Goal: Task Accomplishment & Management: Complete application form

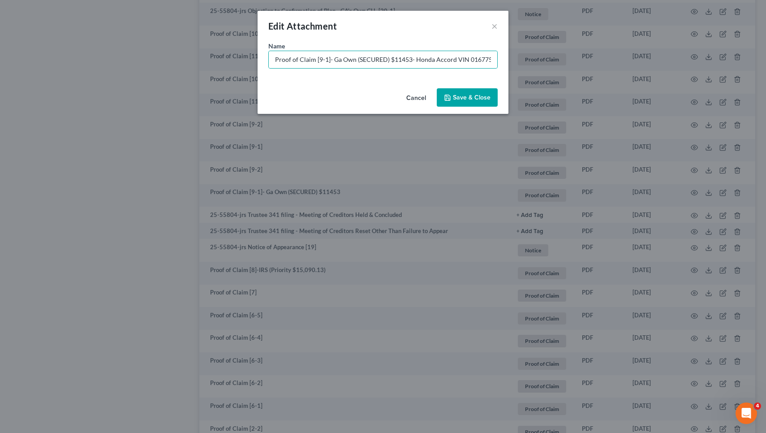
type input "Proof of Claim [9-1]- Ga Own (SECURED) $11453- Honda Accord VIN 016775"
click at [414, 99] on button "Cancel" at bounding box center [416, 98] width 34 height 18
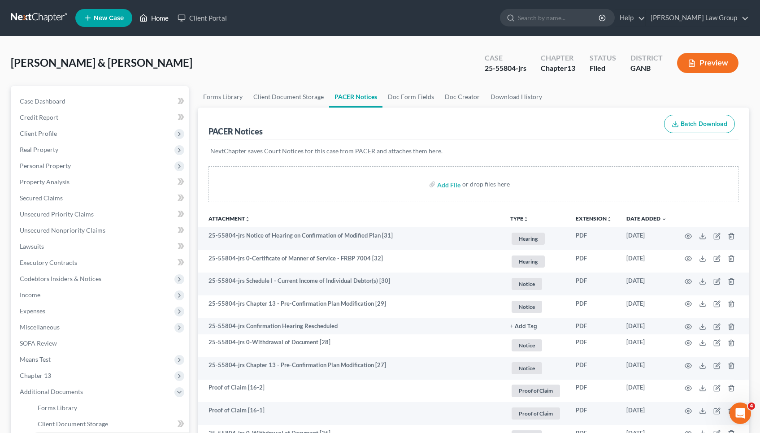
click at [160, 20] on link "Home" at bounding box center [154, 18] width 38 height 16
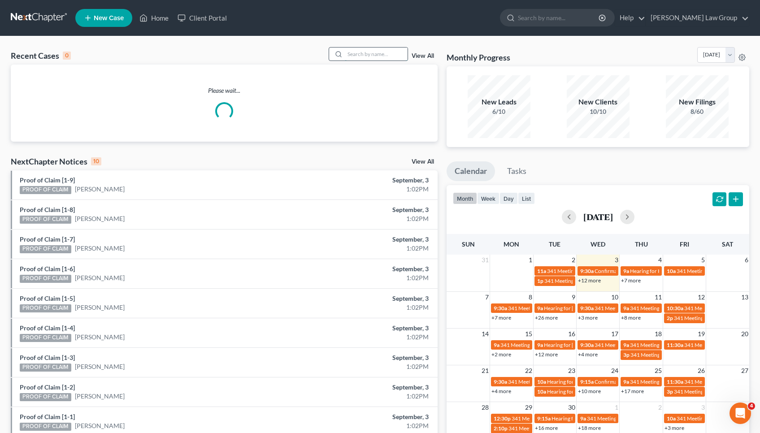
click at [356, 54] on input "search" at bounding box center [376, 54] width 63 height 13
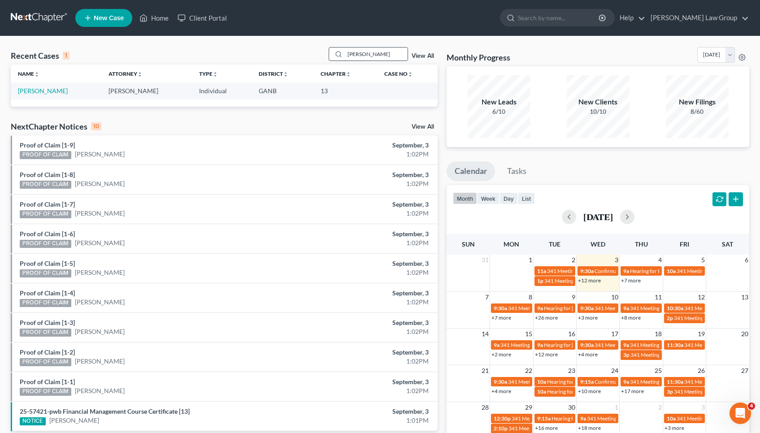
type input "[PERSON_NAME]"
drag, startPoint x: 356, startPoint y: 54, endPoint x: 56, endPoint y: 90, distance: 301.9
click at [56, 90] on link "[PERSON_NAME]" at bounding box center [43, 91] width 50 height 8
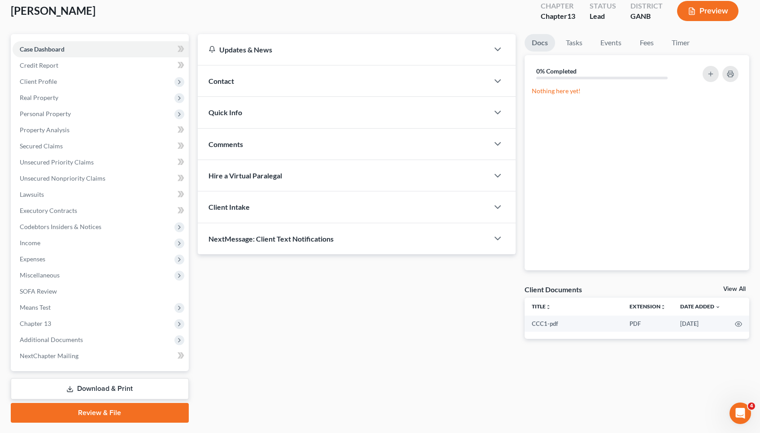
scroll to position [70, 0]
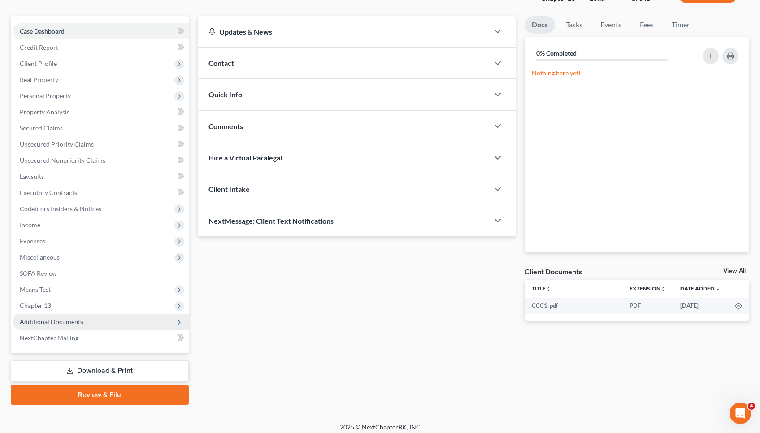
click at [76, 322] on span "Additional Documents" at bounding box center [51, 322] width 63 height 8
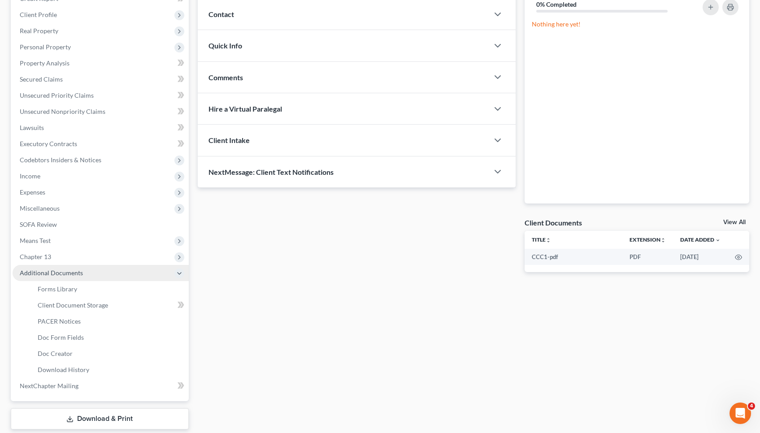
scroll to position [120, 0]
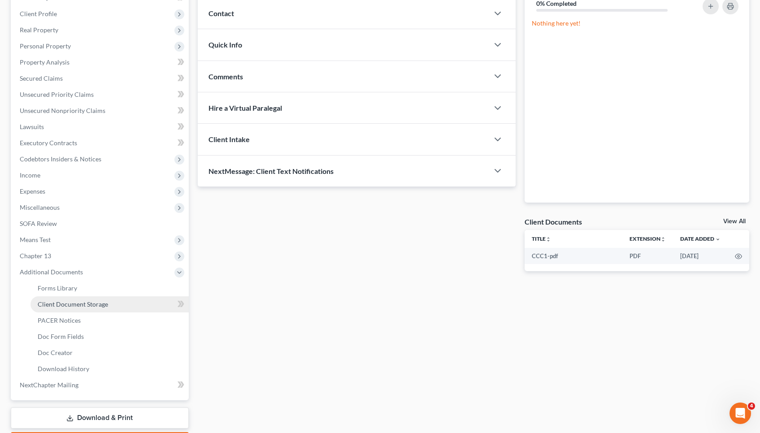
click at [85, 308] on link "Client Document Storage" at bounding box center [109, 304] width 158 height 16
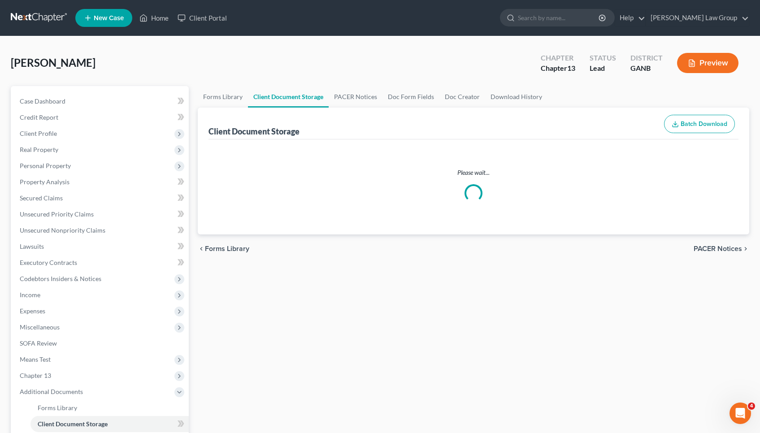
select select "5"
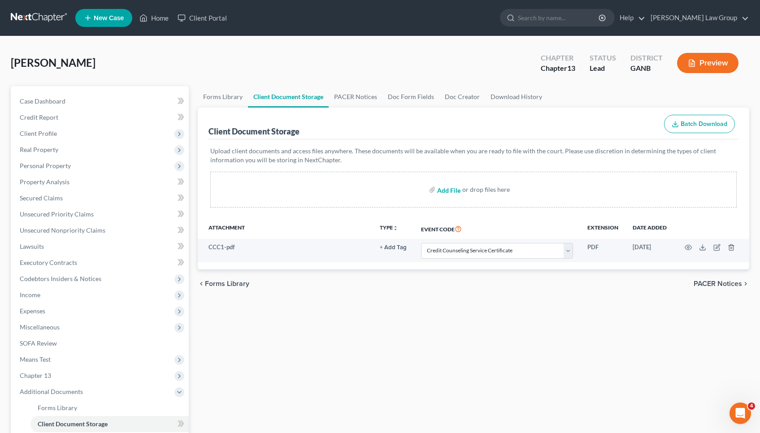
click at [449, 192] on input "file" at bounding box center [448, 189] width 22 height 16
type input "C:\fakepath\combined paystubs.pdf"
select select "5"
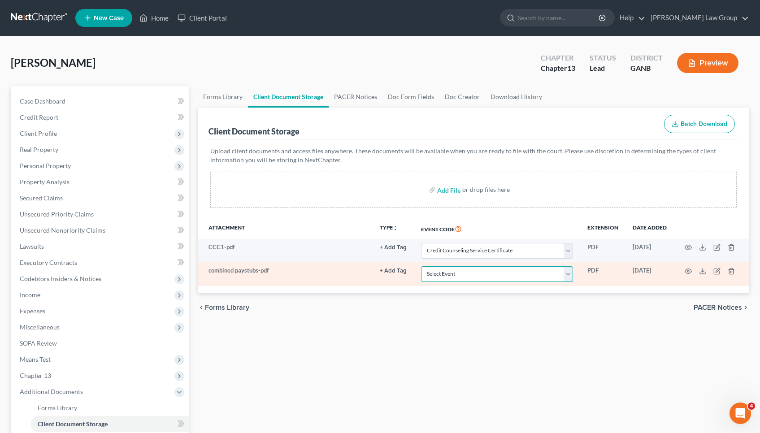
select select "35"
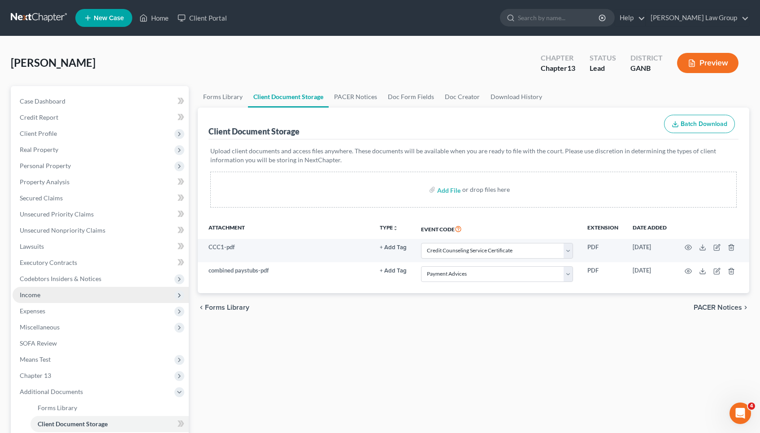
click at [78, 294] on span "Income" at bounding box center [101, 295] width 176 height 16
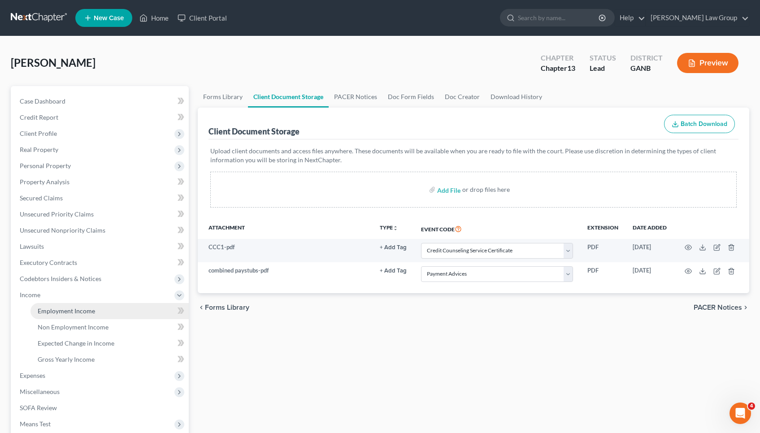
click at [139, 310] on link "Employment Income" at bounding box center [109, 311] width 158 height 16
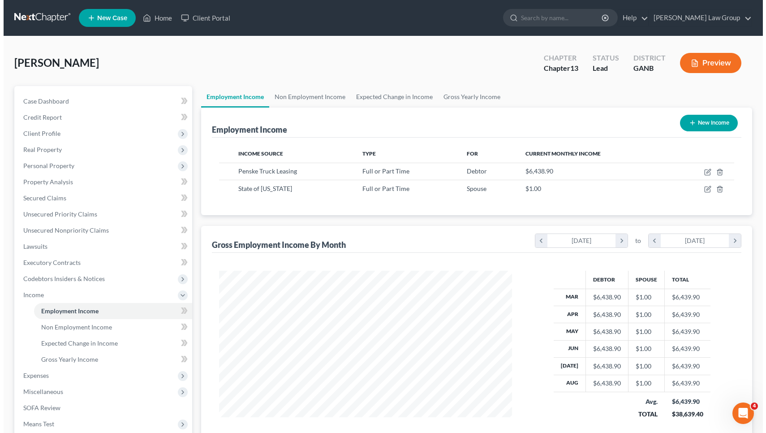
scroll to position [160, 311]
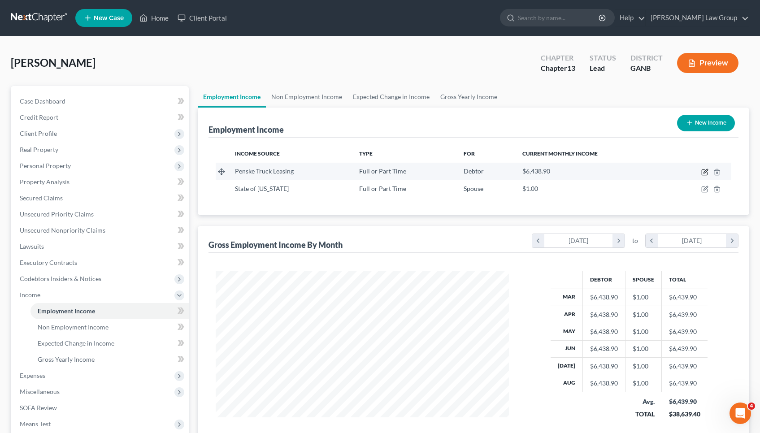
click at [704, 173] on icon "button" at bounding box center [705, 171] width 4 height 4
select select "0"
select select "10"
select select "3"
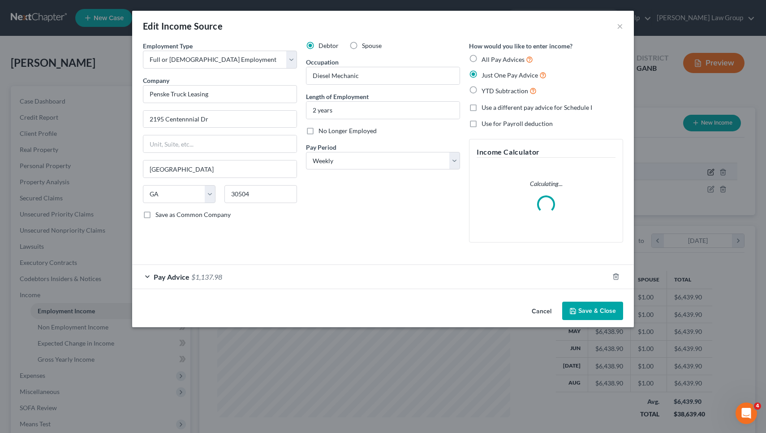
scroll to position [160, 314]
click at [414, 271] on div "Pay Advice $1,137.98" at bounding box center [370, 277] width 477 height 24
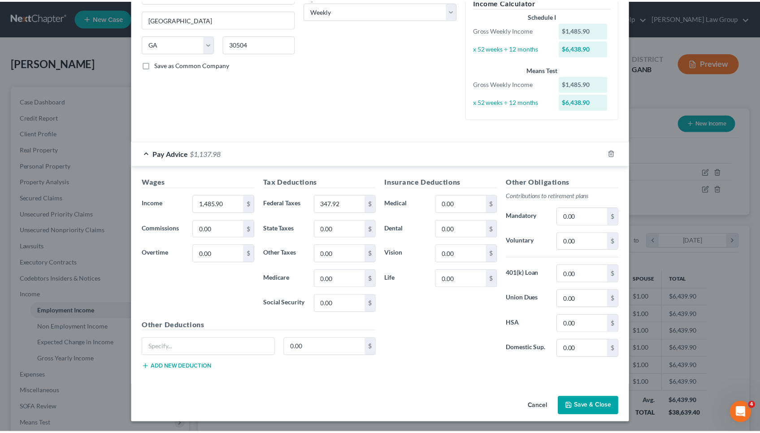
scroll to position [150, 0]
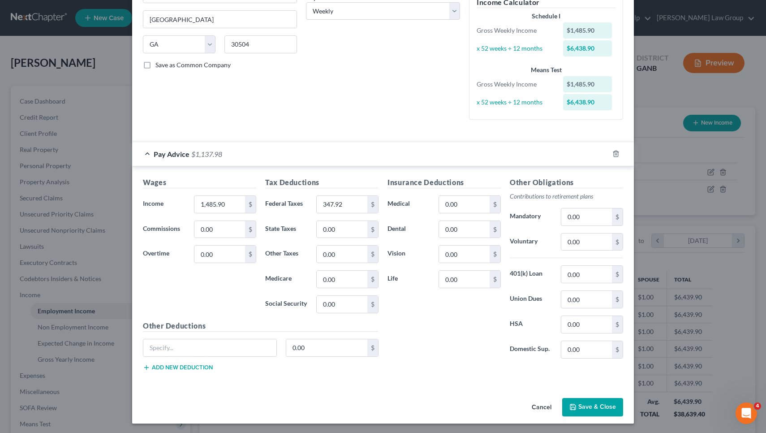
click at [544, 405] on button "Cancel" at bounding box center [542, 408] width 34 height 18
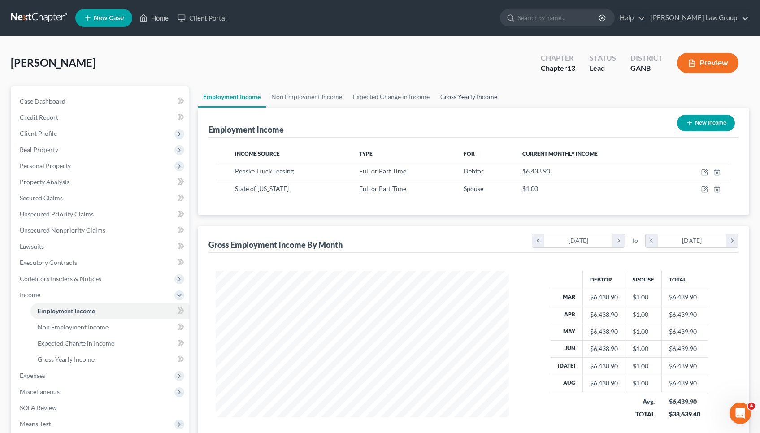
scroll to position [0, 0]
click at [459, 96] on link "Gross Yearly Income" at bounding box center [469, 97] width 68 height 22
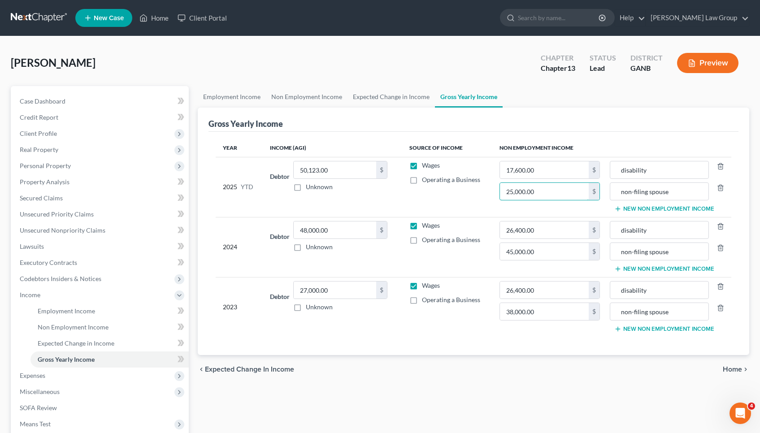
drag, startPoint x: 552, startPoint y: 190, endPoint x: 463, endPoint y: 187, distance: 88.8
click at [463, 187] on tr "2025 YTD Debtor 50,123.00 $ Unknown Balance Undetermined 50,123.00 $ Unknown Wa…" at bounding box center [473, 187] width 515 height 60
click at [250, 95] on link "Employment Income" at bounding box center [232, 97] width 68 height 22
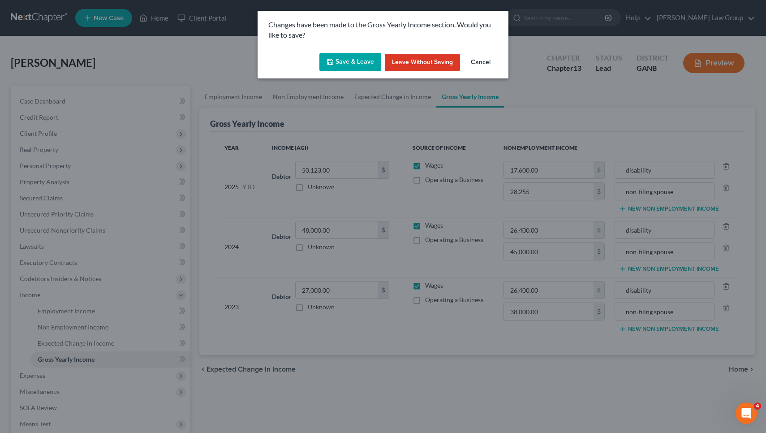
click at [327, 67] on button "Save & Leave" at bounding box center [351, 62] width 62 height 19
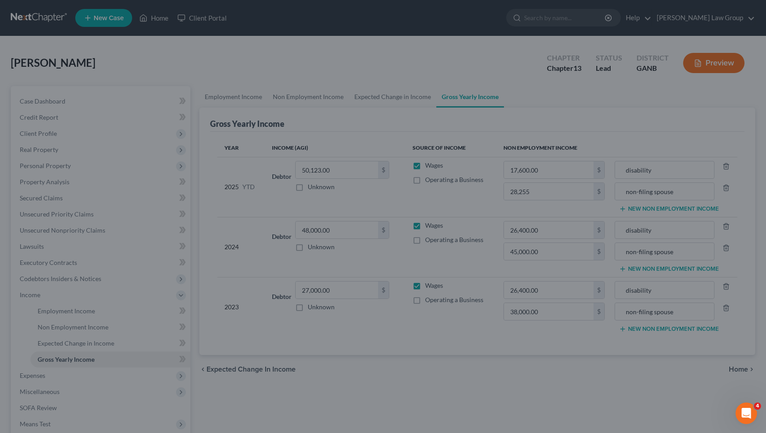
type input "28,255.00"
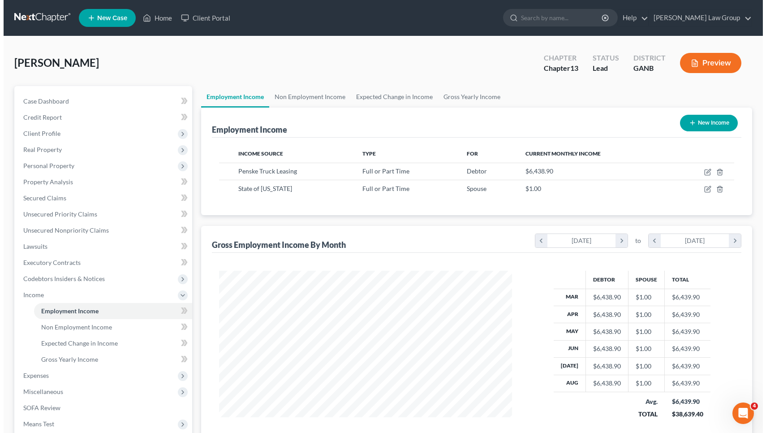
scroll to position [160, 311]
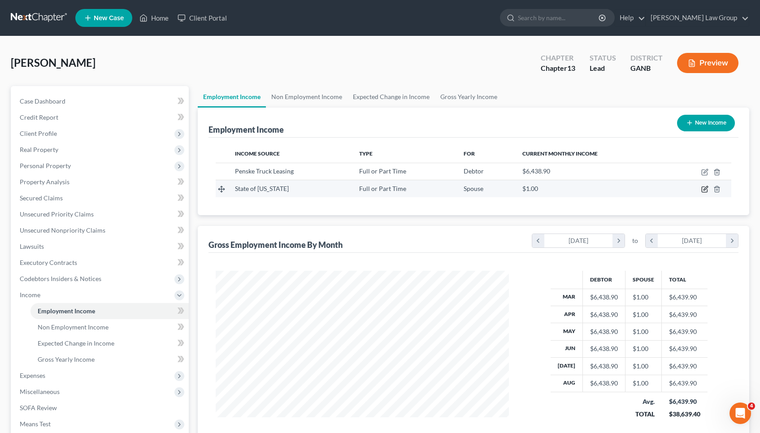
click at [704, 188] on icon "button" at bounding box center [704, 189] width 7 height 7
select select "0"
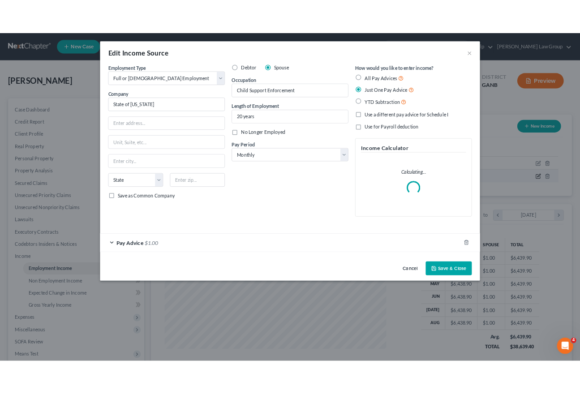
scroll to position [160, 314]
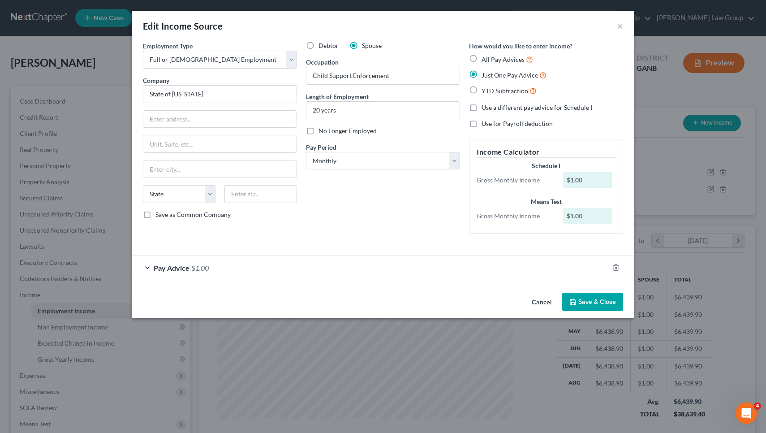
click at [443, 273] on div "Pay Advice $1.00" at bounding box center [370, 268] width 477 height 24
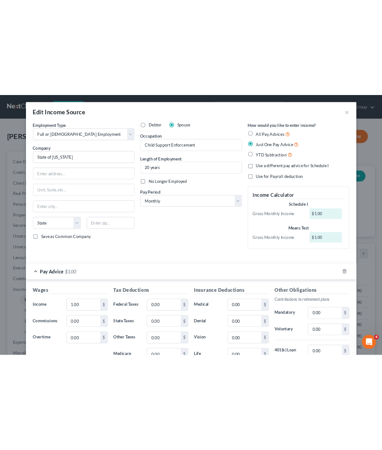
scroll to position [447956, 447776]
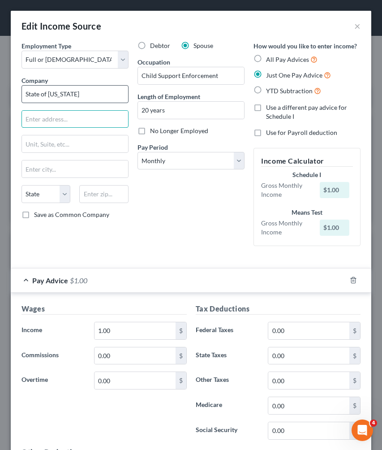
drag, startPoint x: 80, startPoint y: 121, endPoint x: 94, endPoint y: 97, distance: 27.3
type input "[STREET_ADDRESS]"
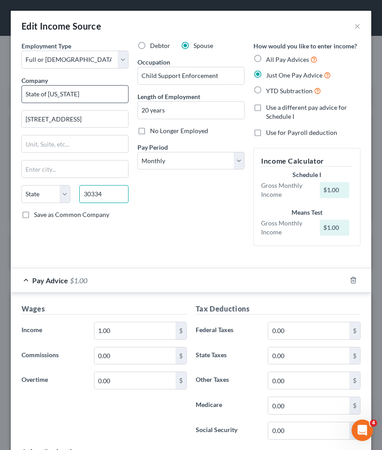
type input "30334"
type input "[GEOGRAPHIC_DATA]"
select select "10"
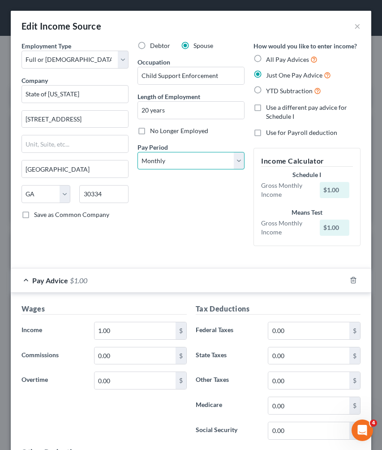
select select "1"
drag, startPoint x: 142, startPoint y: 328, endPoint x: 73, endPoint y: 324, distance: 69.1
click at [73, 324] on div "Income * 1.00 $" at bounding box center [104, 331] width 174 height 18
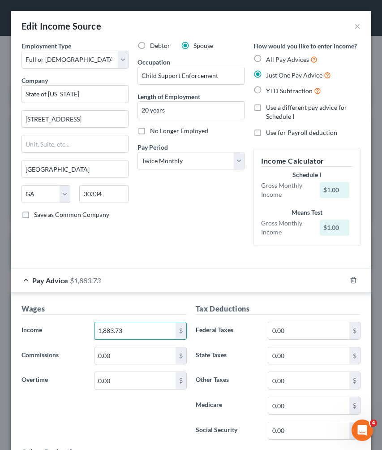
type input "1,883.73"
drag, startPoint x: 262, startPoint y: 332, endPoint x: 243, endPoint y: 332, distance: 18.8
click at [243, 332] on div "Federal Taxes 0.00 $" at bounding box center [278, 331] width 174 height 18
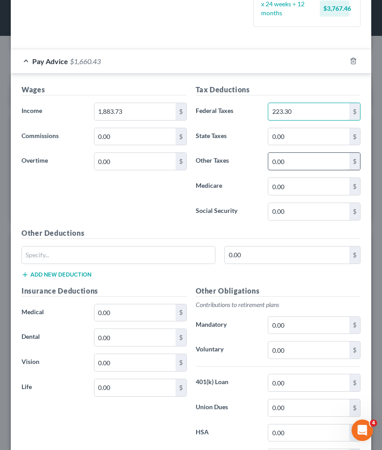
scroll to position [259, 0]
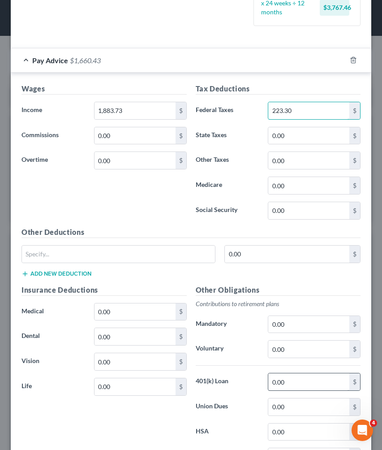
type input "223.30"
click at [290, 380] on input "0.00" at bounding box center [308, 381] width 81 height 17
type input "0"
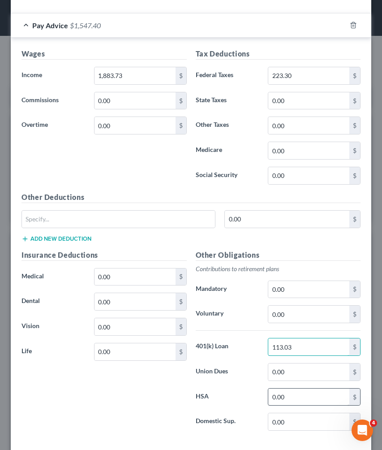
scroll to position [298, 0]
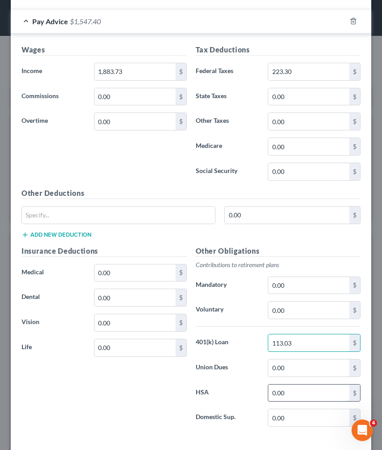
type input "113.03"
drag, startPoint x: 286, startPoint y: 394, endPoint x: 248, endPoint y: 393, distance: 37.6
click at [248, 393] on div "HSA 0.00 $" at bounding box center [278, 393] width 174 height 18
type input "131.5"
click at [133, 268] on input "0.00" at bounding box center [135, 272] width 81 height 17
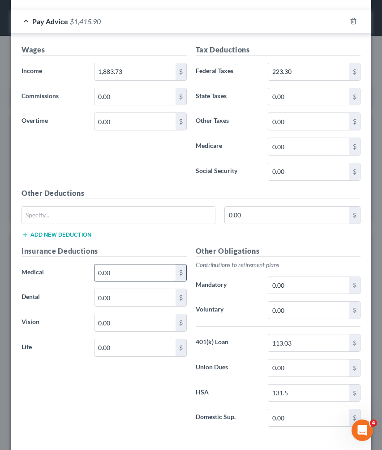
click at [133, 268] on input "0.00" at bounding box center [135, 272] width 81 height 17
type input "157.53"
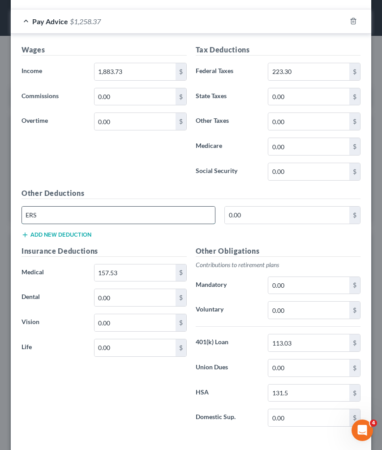
type input "ERS"
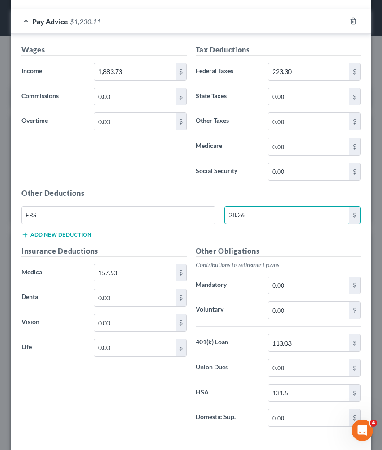
type input "28.26"
click at [58, 233] on button "Add new deduction" at bounding box center [57, 234] width 70 height 7
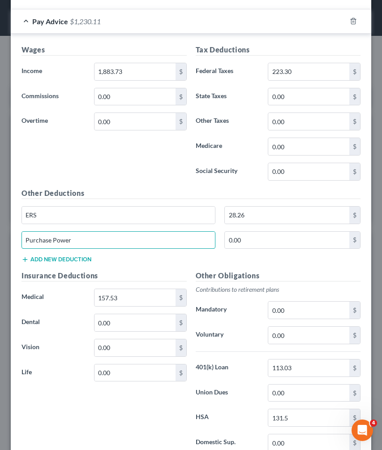
type input "Purchase Power"
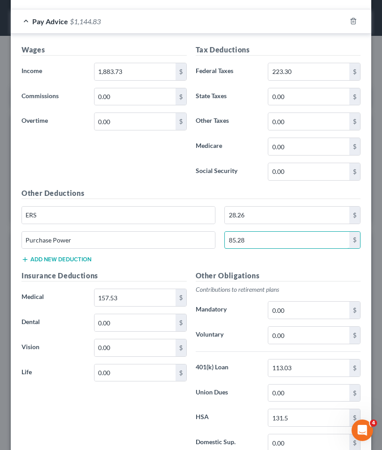
type input "85.28"
click at [34, 256] on button "Add new deduction" at bounding box center [57, 259] width 70 height 7
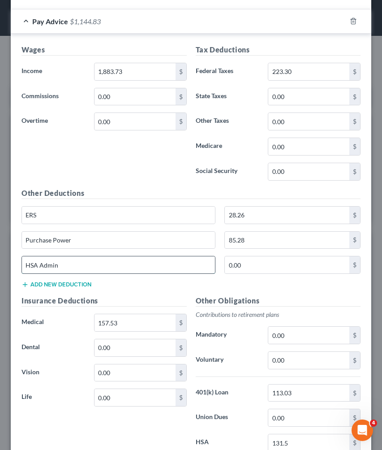
type input "HSA Admin"
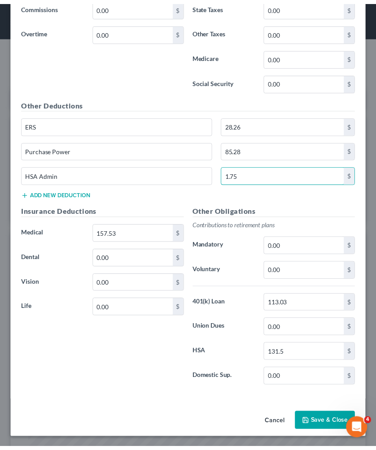
scroll to position [388, 0]
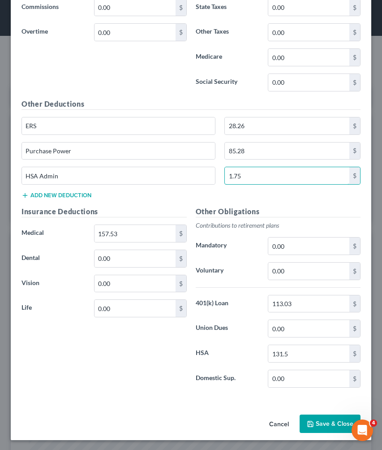
type input "1.75"
click at [326, 425] on button "Save & Close" at bounding box center [330, 424] width 61 height 19
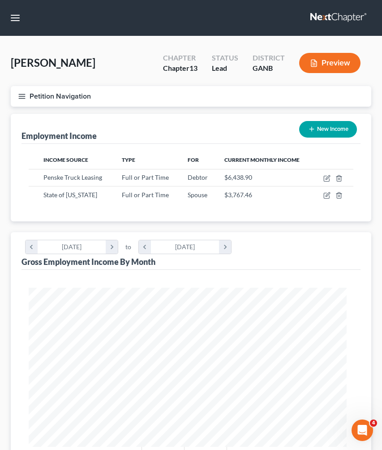
scroll to position [447959, 447782]
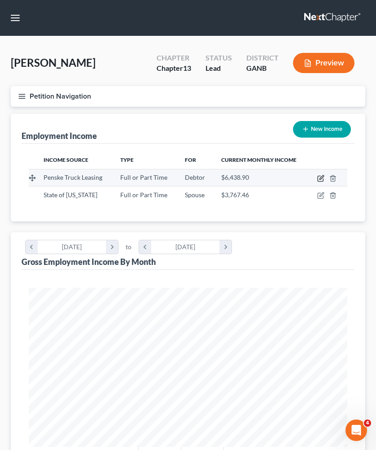
click at [319, 179] on icon "button" at bounding box center [320, 178] width 7 height 7
select select "0"
select select "10"
select select "3"
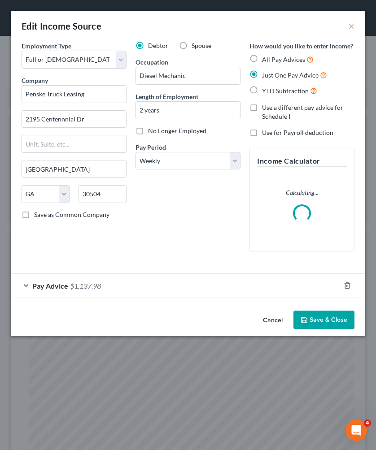
scroll to position [162, 343]
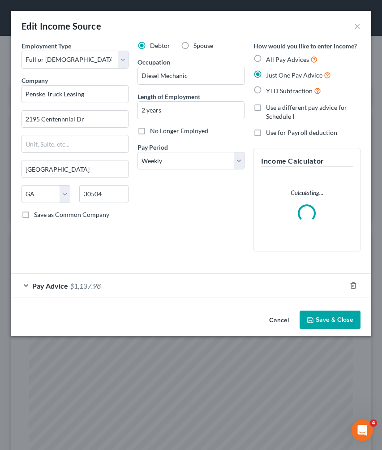
click at [349, 311] on button "Save & Close" at bounding box center [330, 320] width 61 height 19
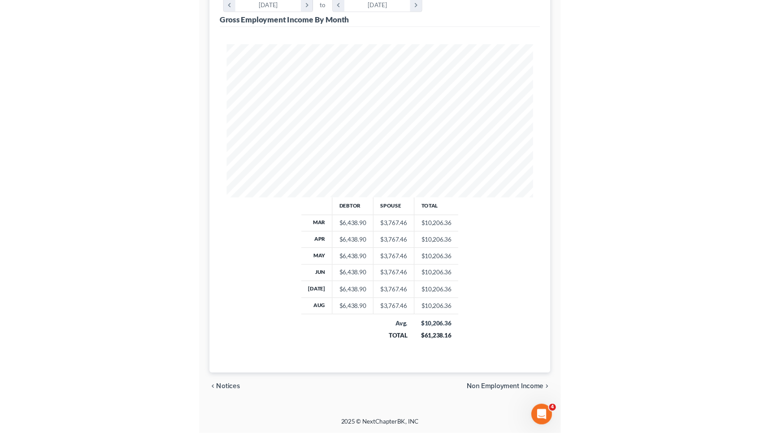
scroll to position [160, 311]
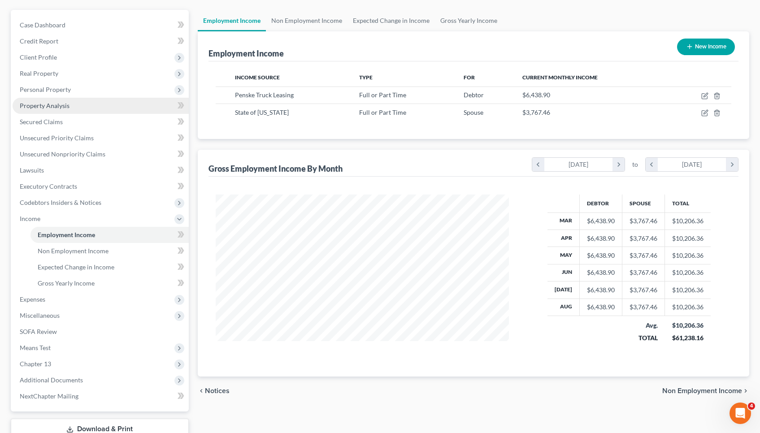
click at [48, 40] on span "Credit Report" at bounding box center [39, 41] width 39 height 8
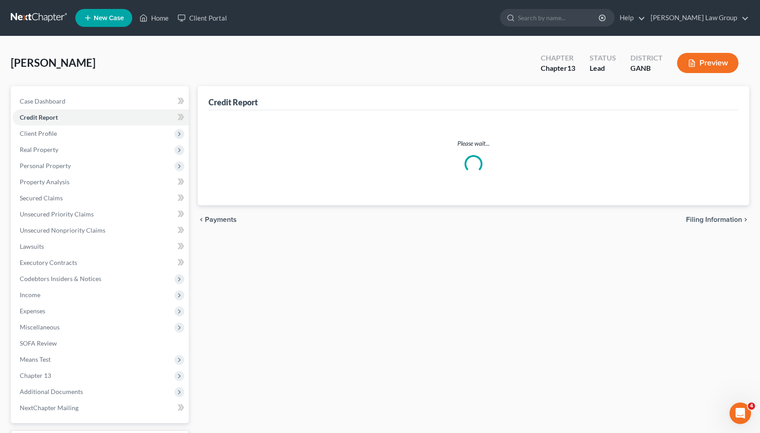
click at [52, 61] on span "[PERSON_NAME]" at bounding box center [53, 62] width 85 height 13
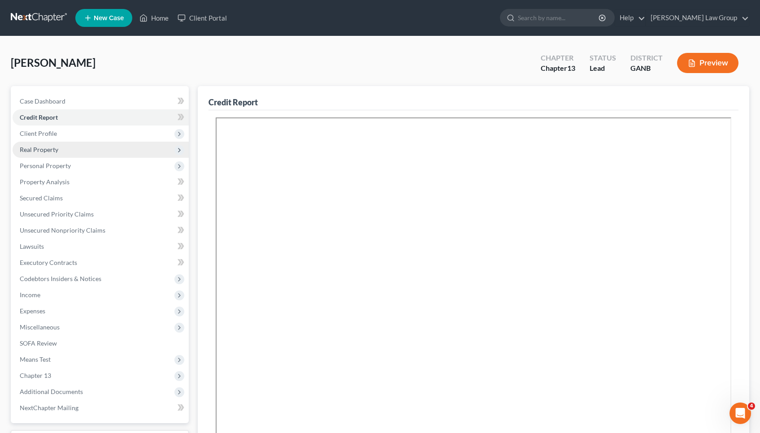
click at [50, 154] on span "Real Property" at bounding box center [101, 150] width 176 height 16
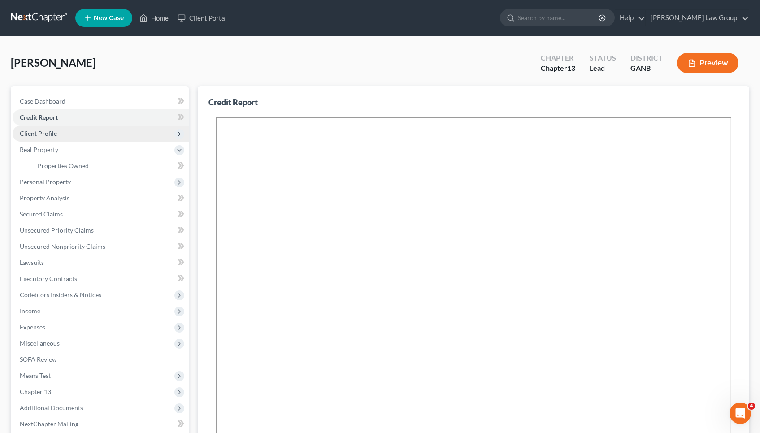
click at [50, 136] on span "Client Profile" at bounding box center [38, 134] width 37 height 8
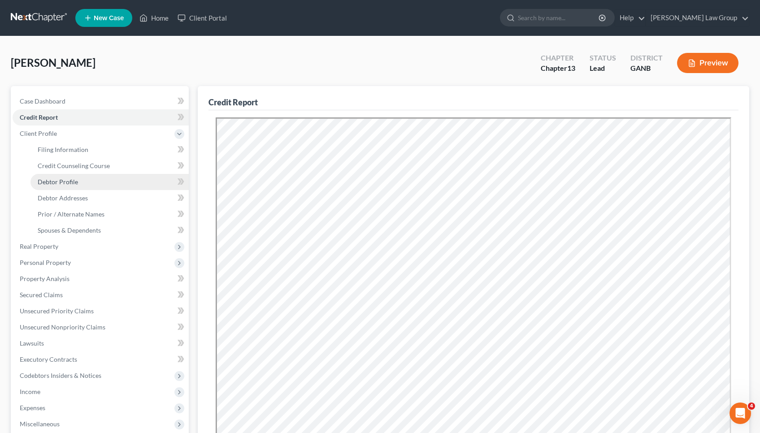
click at [96, 184] on link "Debtor Profile" at bounding box center [109, 182] width 158 height 16
select select "1"
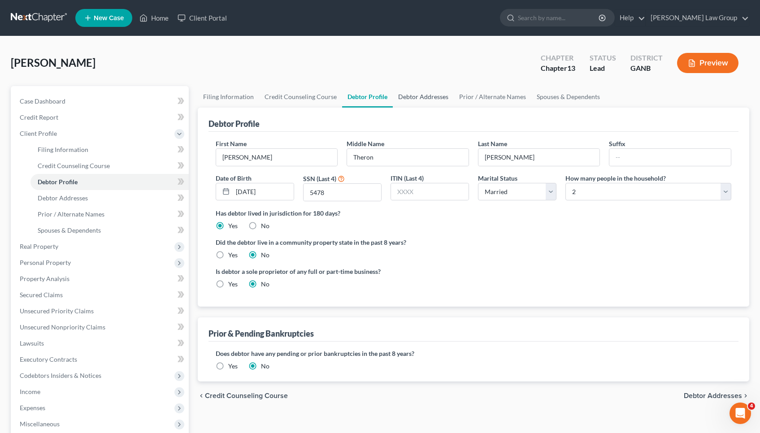
click at [422, 96] on link "Debtor Addresses" at bounding box center [423, 97] width 61 height 22
